Goal: Task Accomplishment & Management: Use online tool/utility

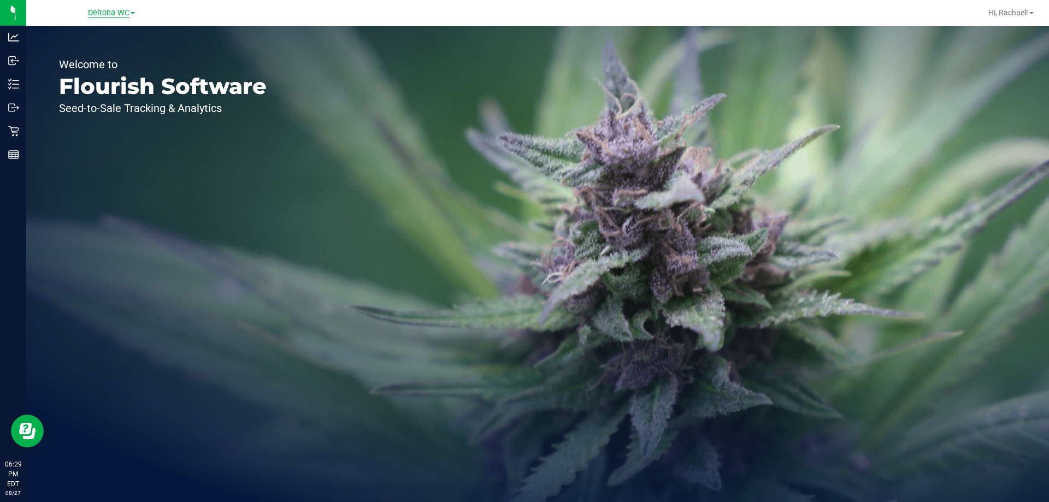
click at [104, 9] on span "Deltona WC" at bounding box center [109, 13] width 42 height 10
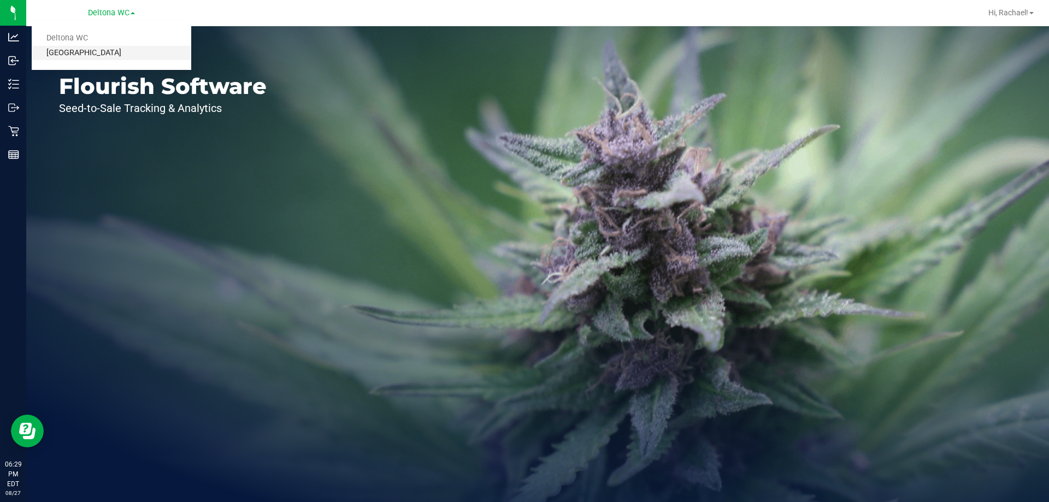
click at [96, 52] on link "[GEOGRAPHIC_DATA]" at bounding box center [112, 53] width 160 height 15
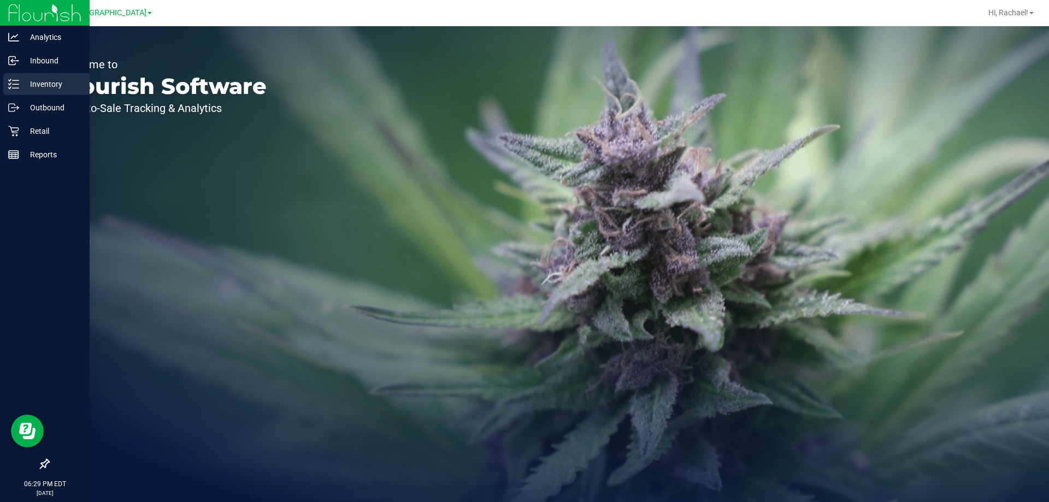
click at [37, 85] on p "Inventory" at bounding box center [52, 84] width 66 height 13
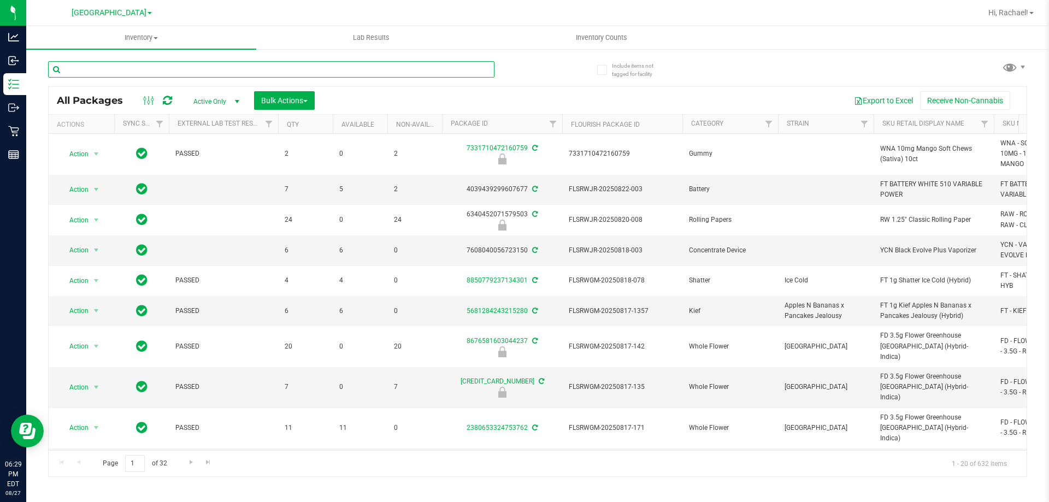
click at [150, 69] on input "text" at bounding box center [271, 69] width 447 height 16
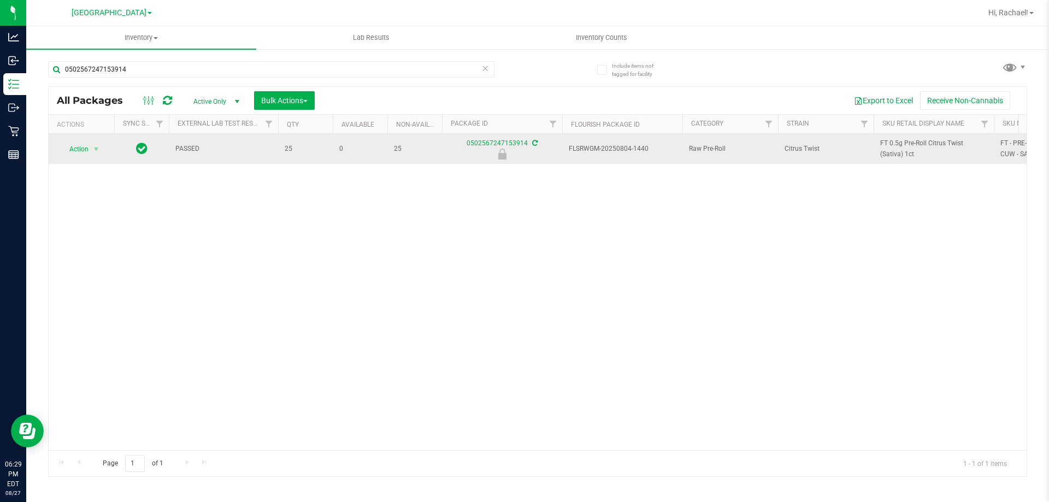
click at [932, 137] on td "FT 0.5g Pre-Roll Citrus Twist (Sativa) 1ct" at bounding box center [934, 149] width 120 height 30
click at [931, 147] on span "FT 0.5g Pre-Roll Citrus Twist (Sativa) 1ct" at bounding box center [933, 148] width 107 height 21
click at [931, 145] on span "FT 0.5g Pre-Roll Citrus Twist (Sativa) 1ct" at bounding box center [933, 148] width 107 height 21
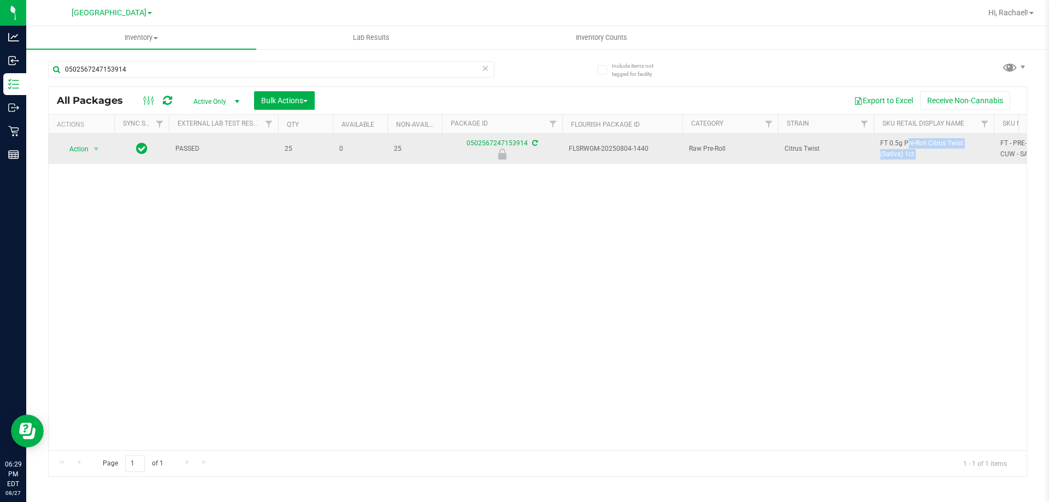
click at [931, 145] on span "FT 0.5g Pre-Roll Citrus Twist (Sativa) 1ct" at bounding box center [933, 148] width 107 height 21
copy tr "FT 0.5g Pre-Roll Citrus Twist (Sativa) 1ct"
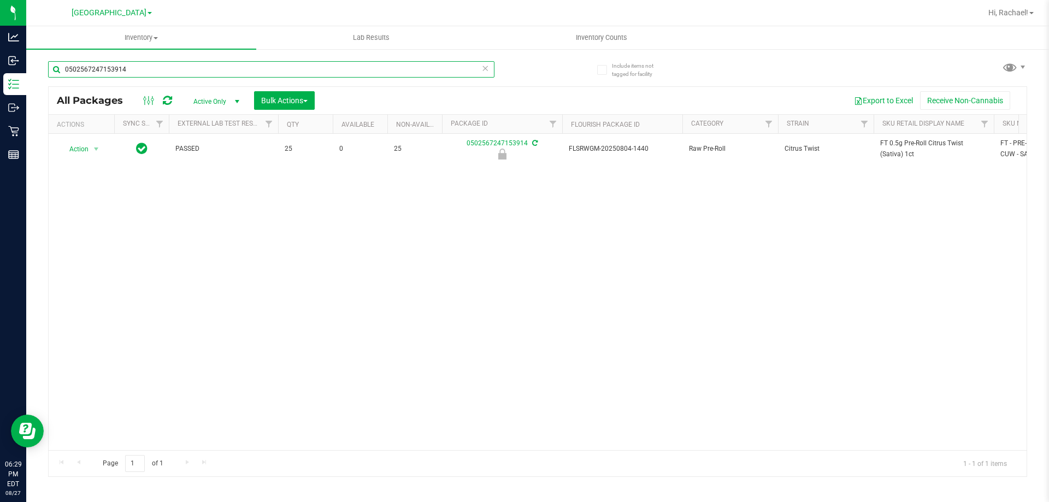
click at [275, 71] on input "0502567247153914" at bounding box center [271, 69] width 447 height 16
paste input "FT 0.5g Pre-Roll Citrus Twist (Sativa) 1ct"
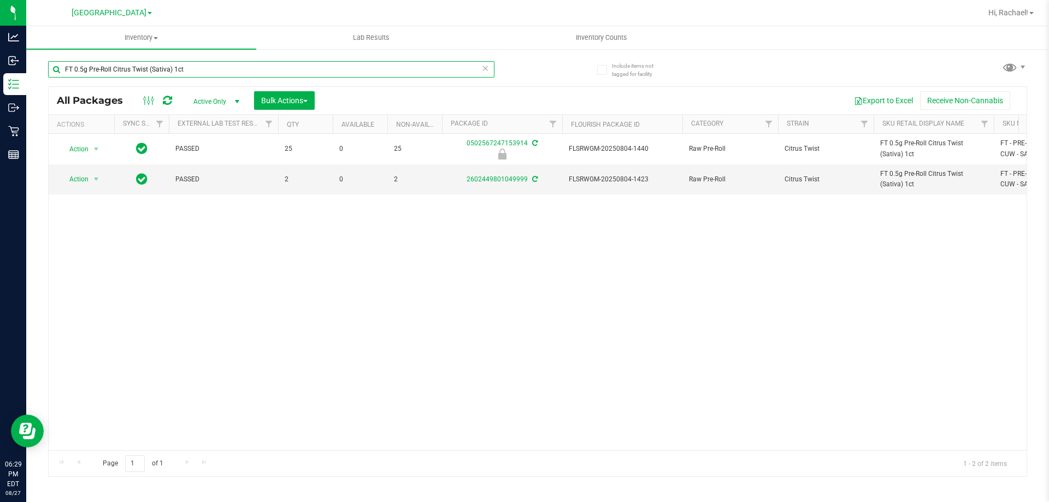
click at [314, 67] on input "FT 0.5g Pre-Roll Citrus Twist (Sativa) 1ct" at bounding box center [271, 69] width 447 height 16
type input "0502567247153914"
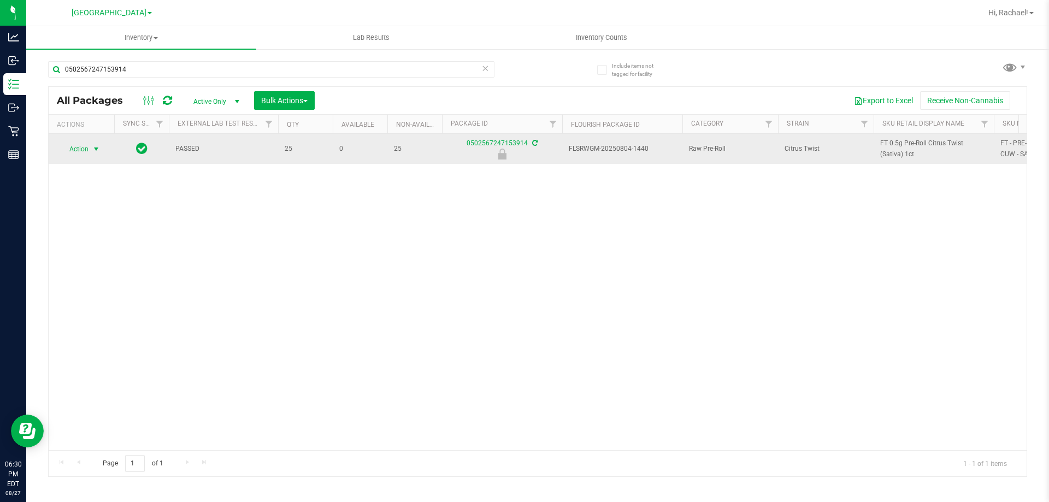
click at [97, 150] on span "select" at bounding box center [96, 149] width 9 height 9
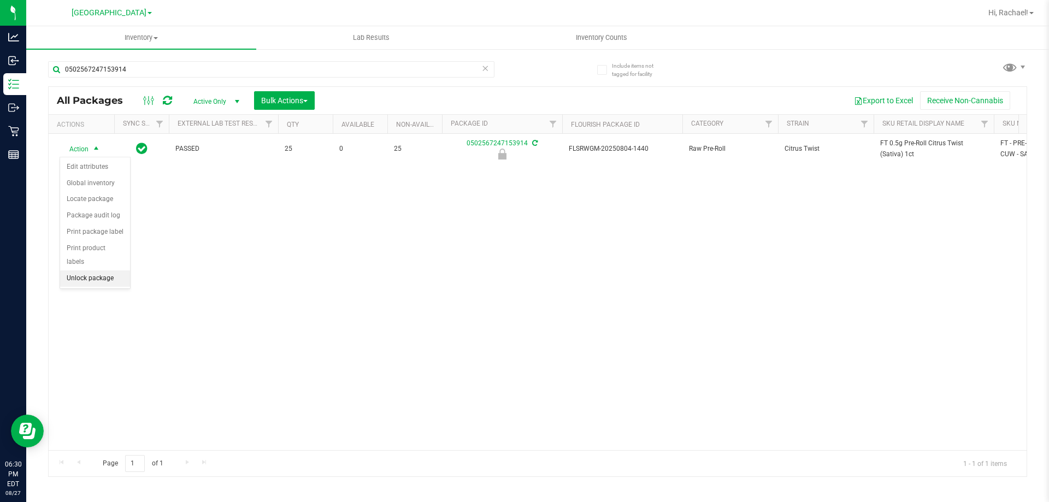
click at [111, 271] on li "Unlock package" at bounding box center [95, 279] width 70 height 16
